Goal: Navigation & Orientation: Find specific page/section

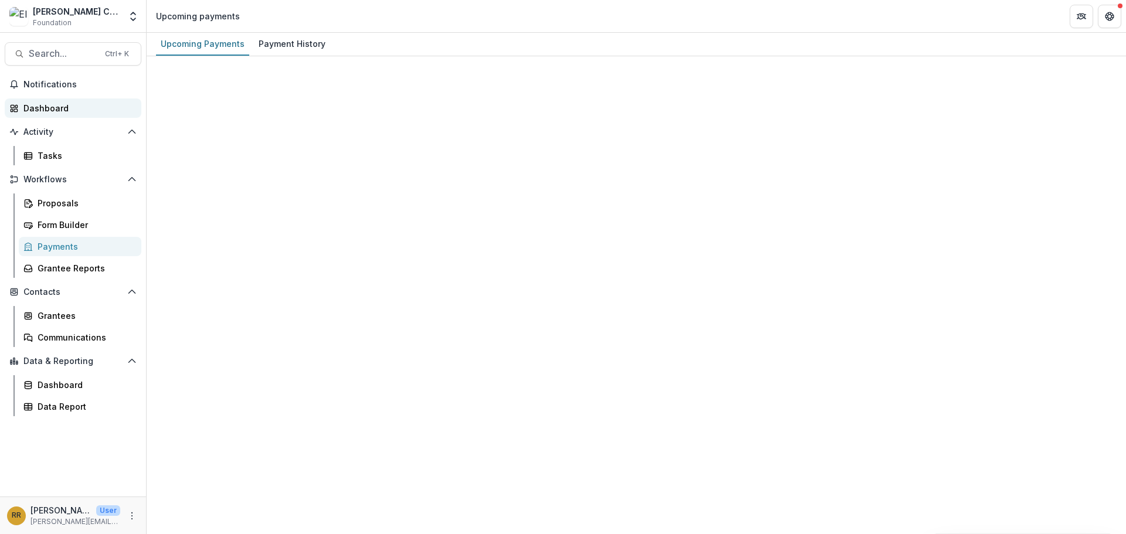
drag, startPoint x: 0, startPoint y: 0, endPoint x: 53, endPoint y: 106, distance: 118.3
click at [53, 106] on div "Dashboard" at bounding box center [77, 108] width 108 height 12
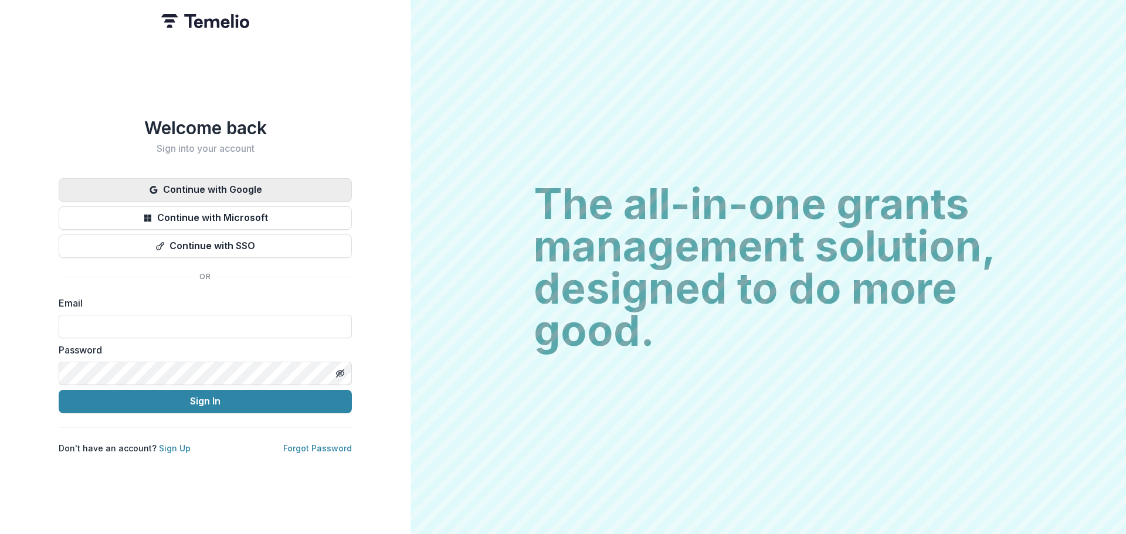
click at [254, 184] on button "Continue with Google" at bounding box center [205, 189] width 293 height 23
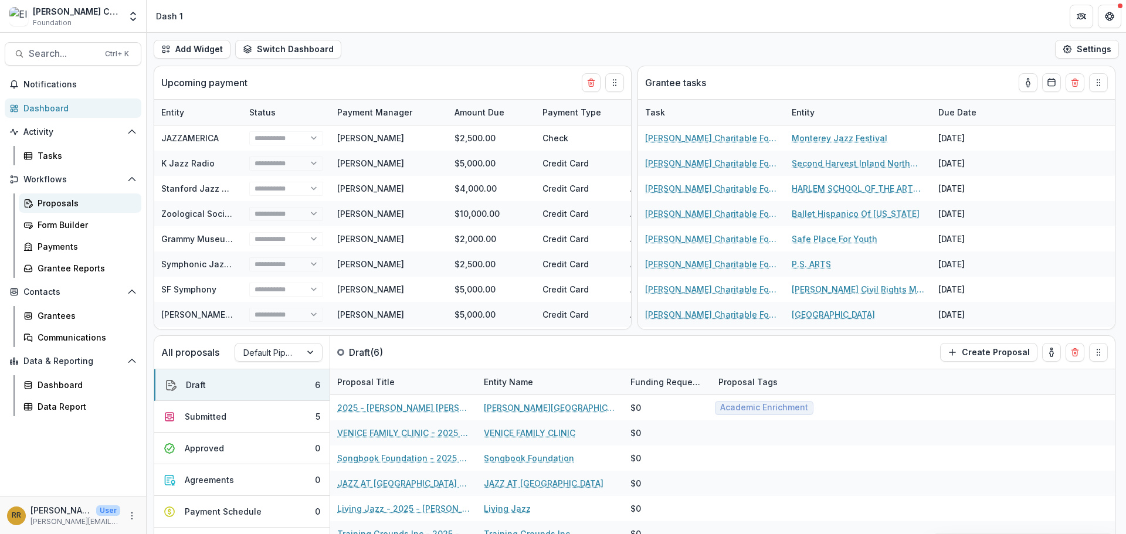
click at [63, 198] on div "Proposals" at bounding box center [85, 203] width 94 height 12
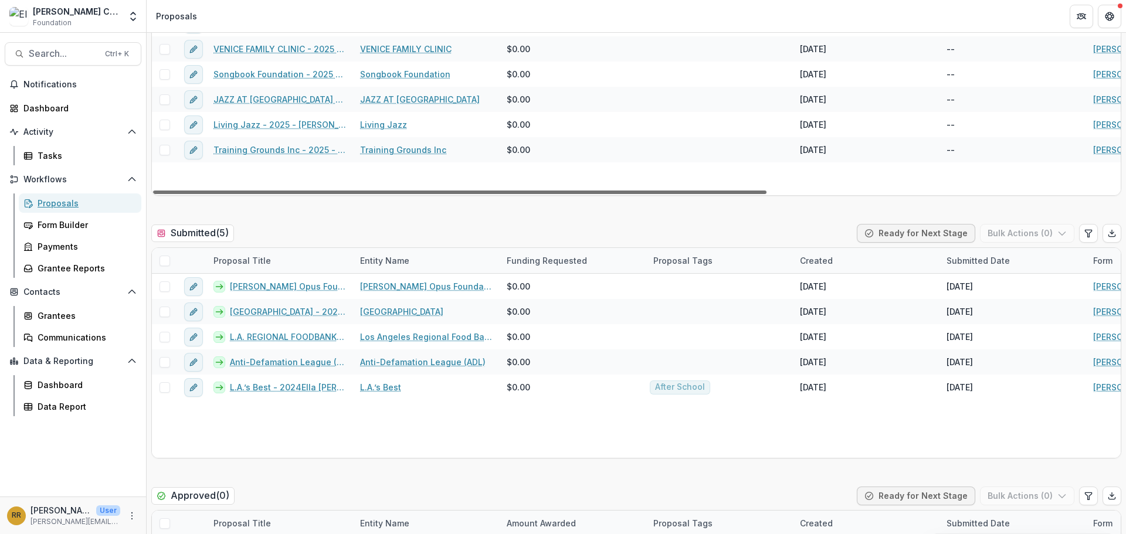
scroll to position [176, 0]
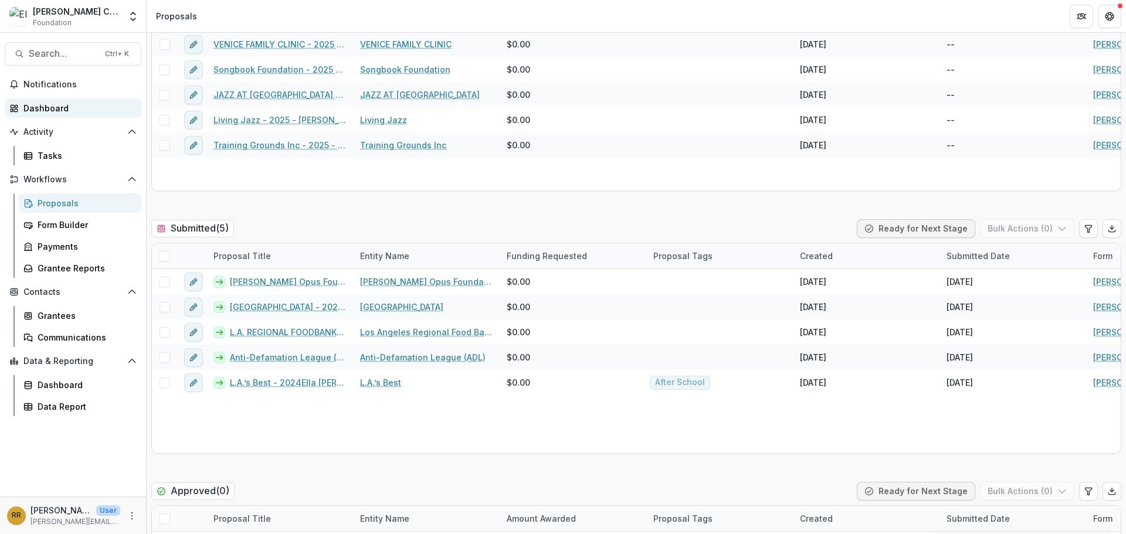
click at [59, 114] on div "Dashboard" at bounding box center [77, 108] width 108 height 12
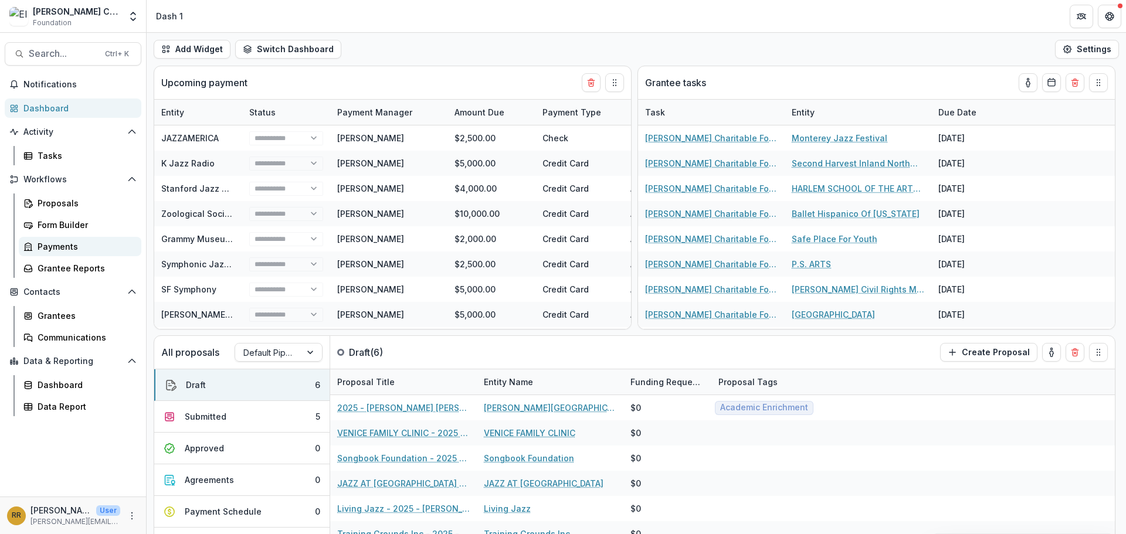
click at [79, 255] on link "Payments" at bounding box center [80, 246] width 123 height 19
